Goal: Information Seeking & Learning: Learn about a topic

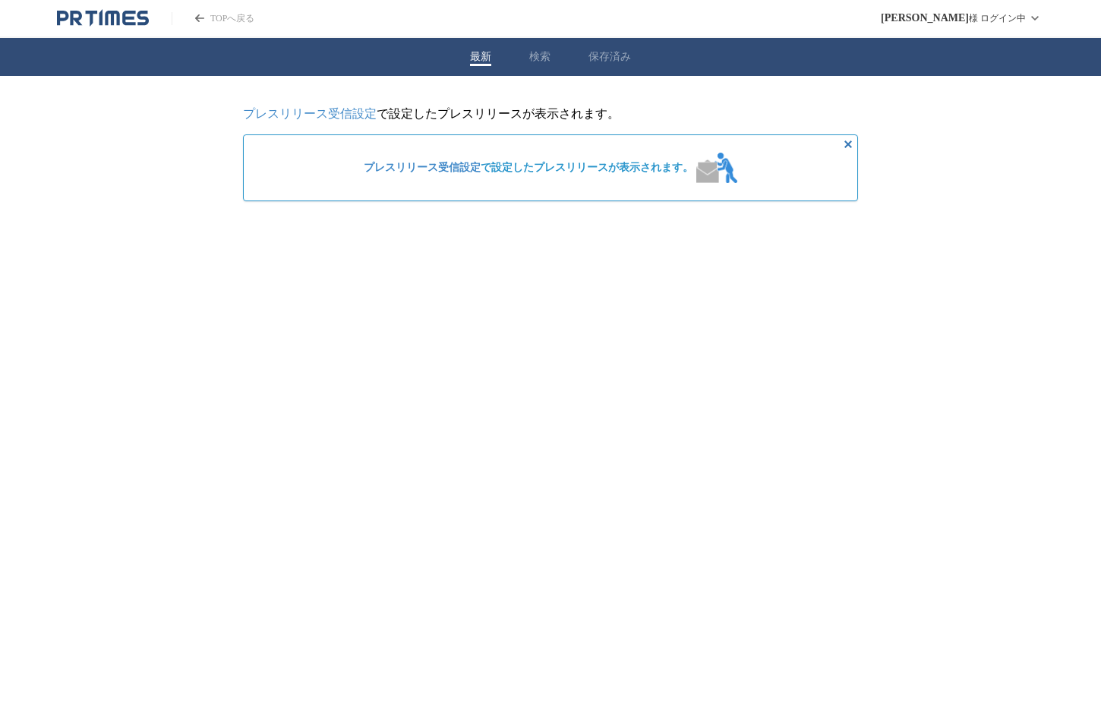
click at [542, 54] on button "検索" at bounding box center [539, 57] width 21 height 14
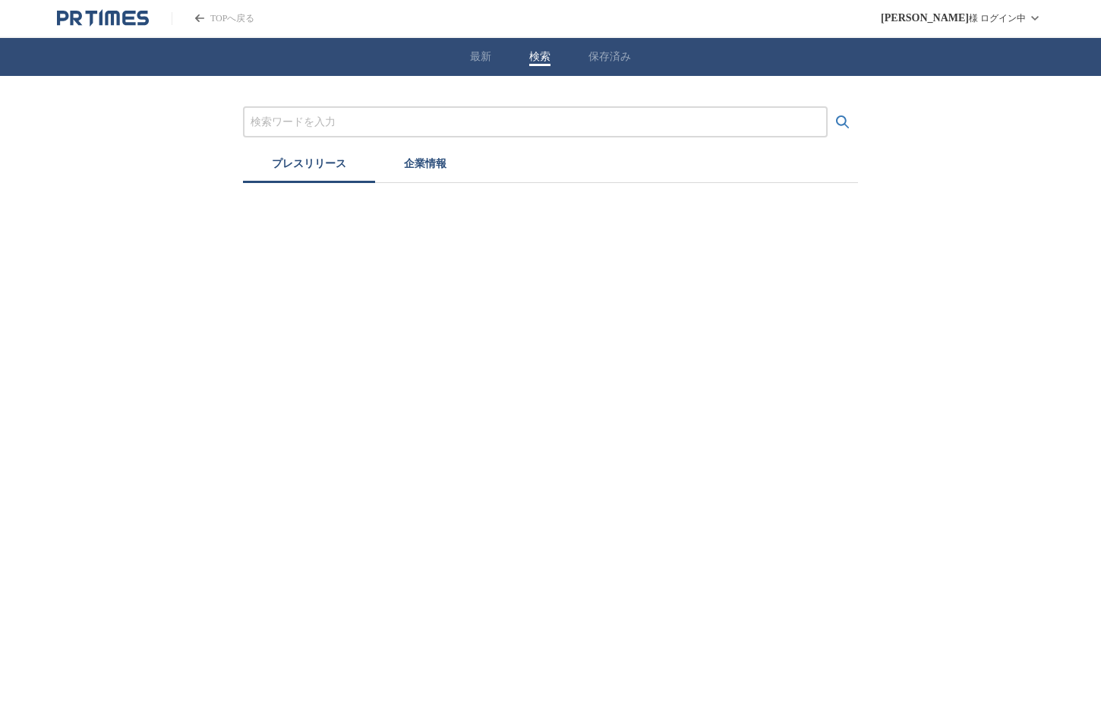
drag, startPoint x: 475, startPoint y: 114, endPoint x: 473, endPoint y: 123, distance: 9.4
click at [473, 123] on input "プレスリリースおよび企業を検索する" at bounding box center [534, 122] width 569 height 17
type input "富士急ハイランド"
click at [827, 107] on button "検索する" at bounding box center [842, 122] width 30 height 30
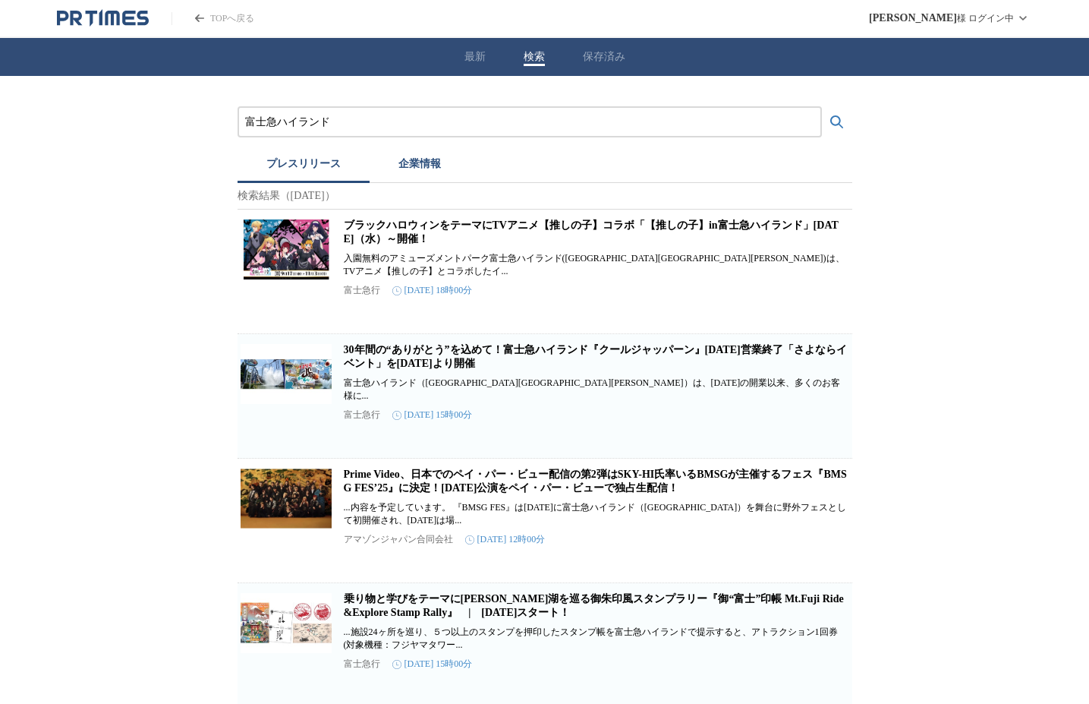
click at [416, 163] on button "企業情報" at bounding box center [420, 166] width 100 height 33
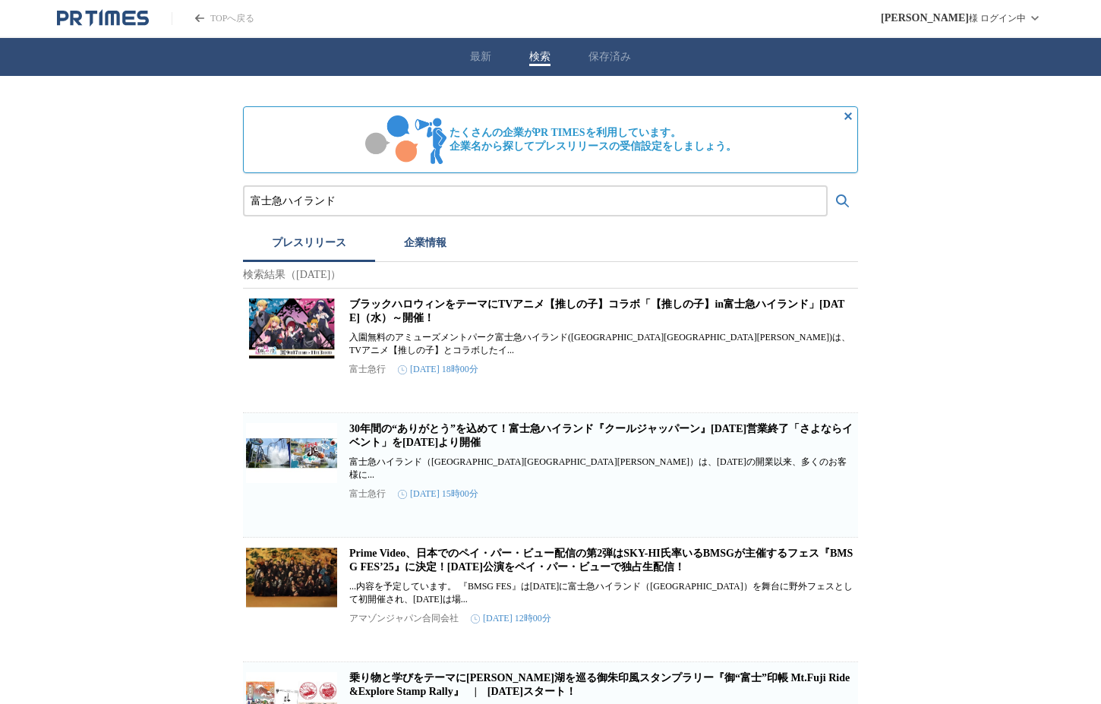
click at [320, 259] on button "プレスリリース" at bounding box center [309, 244] width 132 height 33
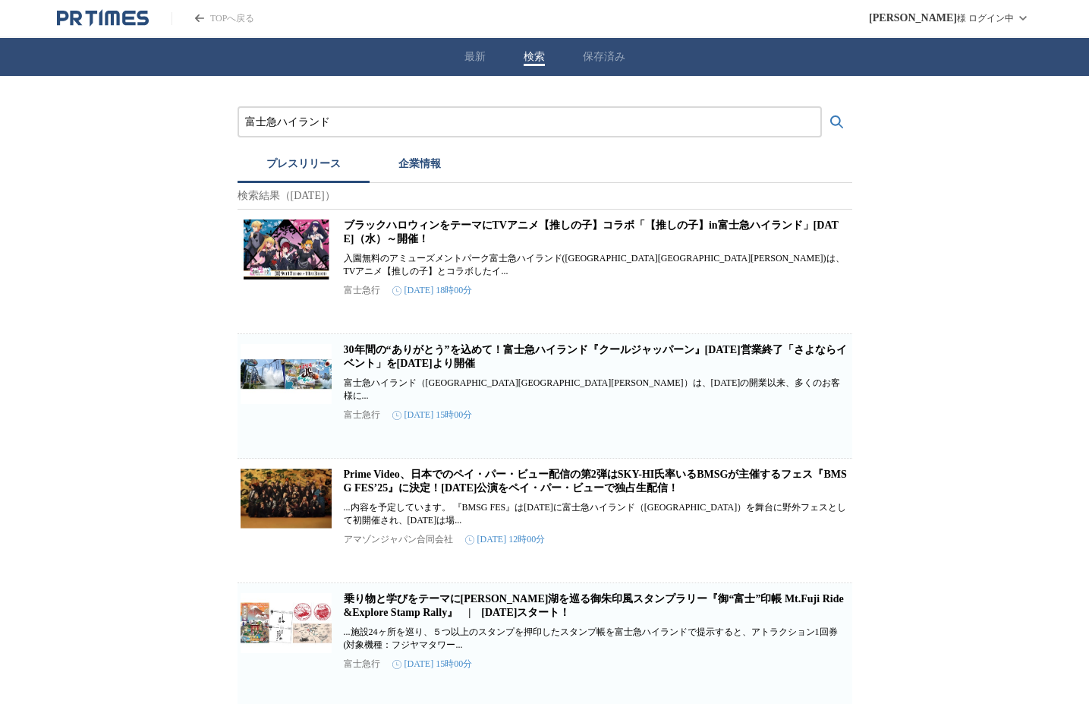
click at [469, 244] on link "ブラックハロウィンをテーマにTVアニメ【推しの子】コラボ「【推しの子】in富士急ハイランド」[DATE]（水）～開催！" at bounding box center [591, 231] width 495 height 25
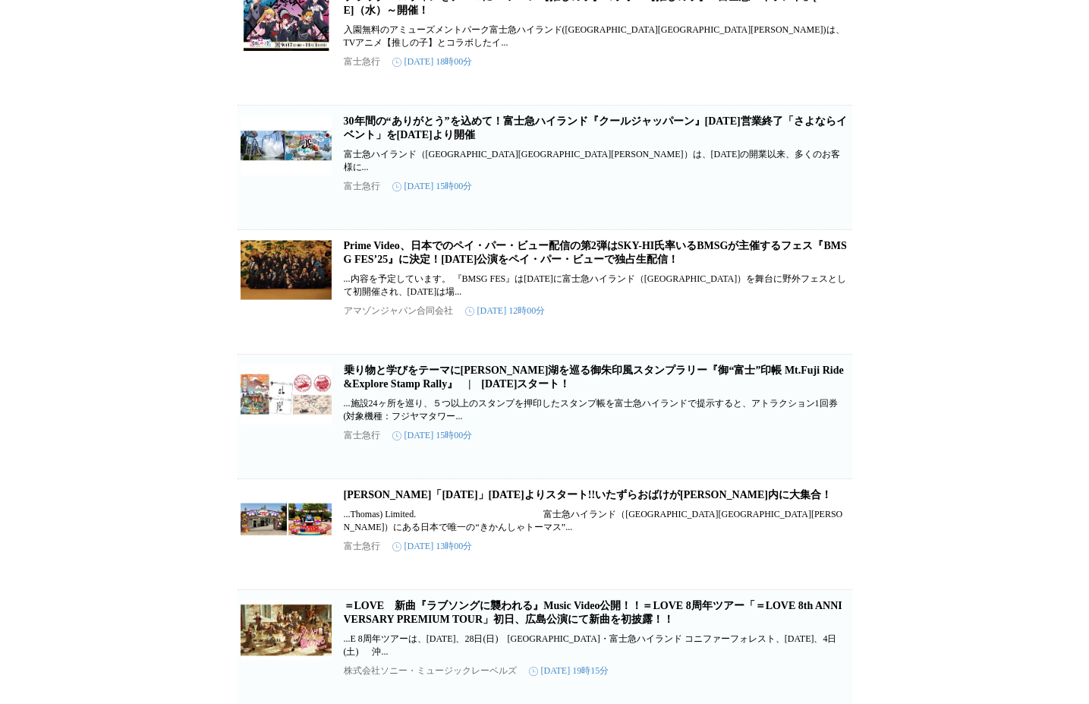
scroll to position [228, 0]
click at [431, 129] on link "30年間の“ありがとう”を込めて！富士急ハイランド『クールジャッパーン』[DATE]営業終了「さよならイベント」を[DATE]より開催" at bounding box center [595, 128] width 503 height 25
